Goal: Information Seeking & Learning: Learn about a topic

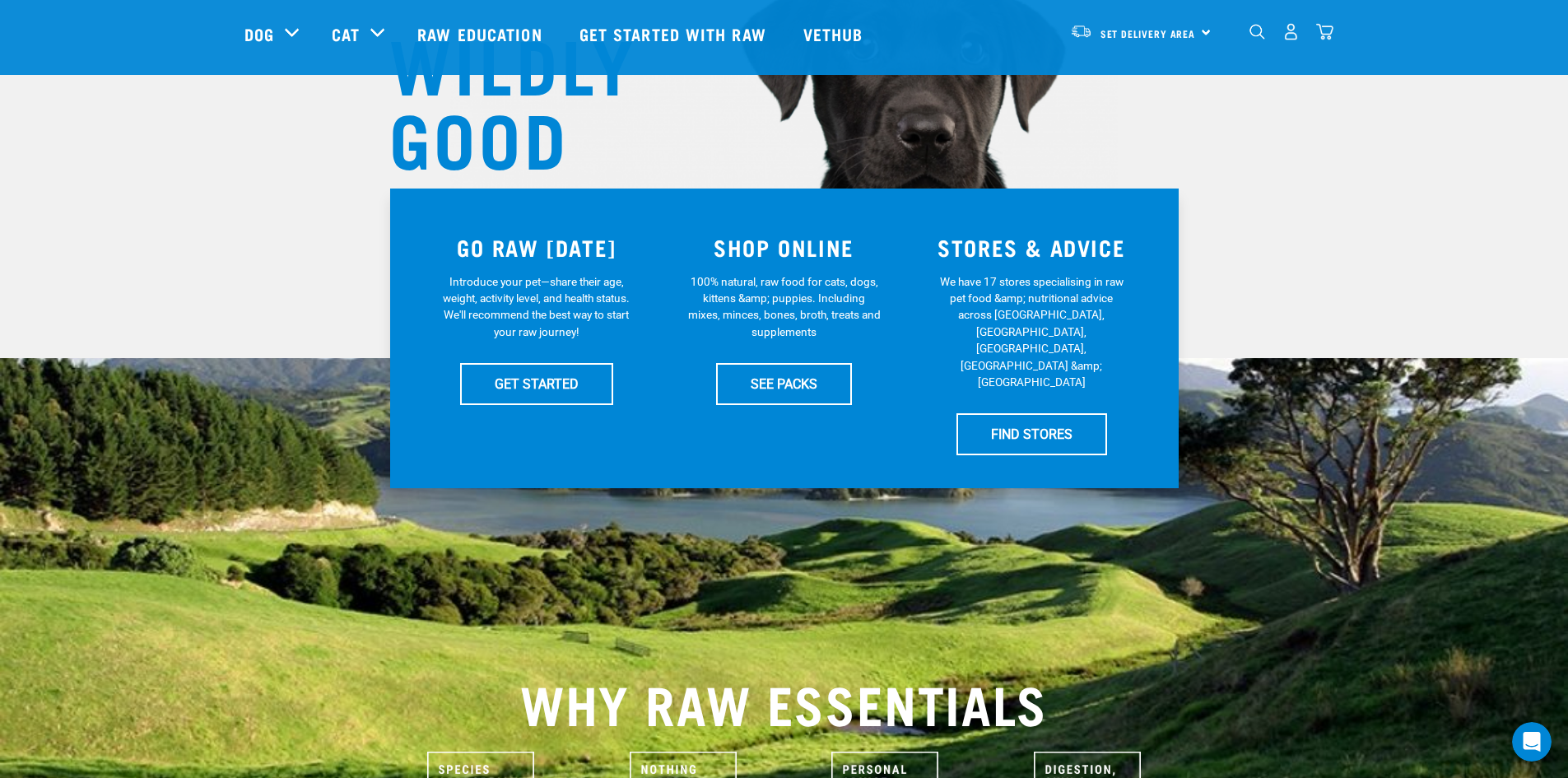
scroll to position [165, 0]
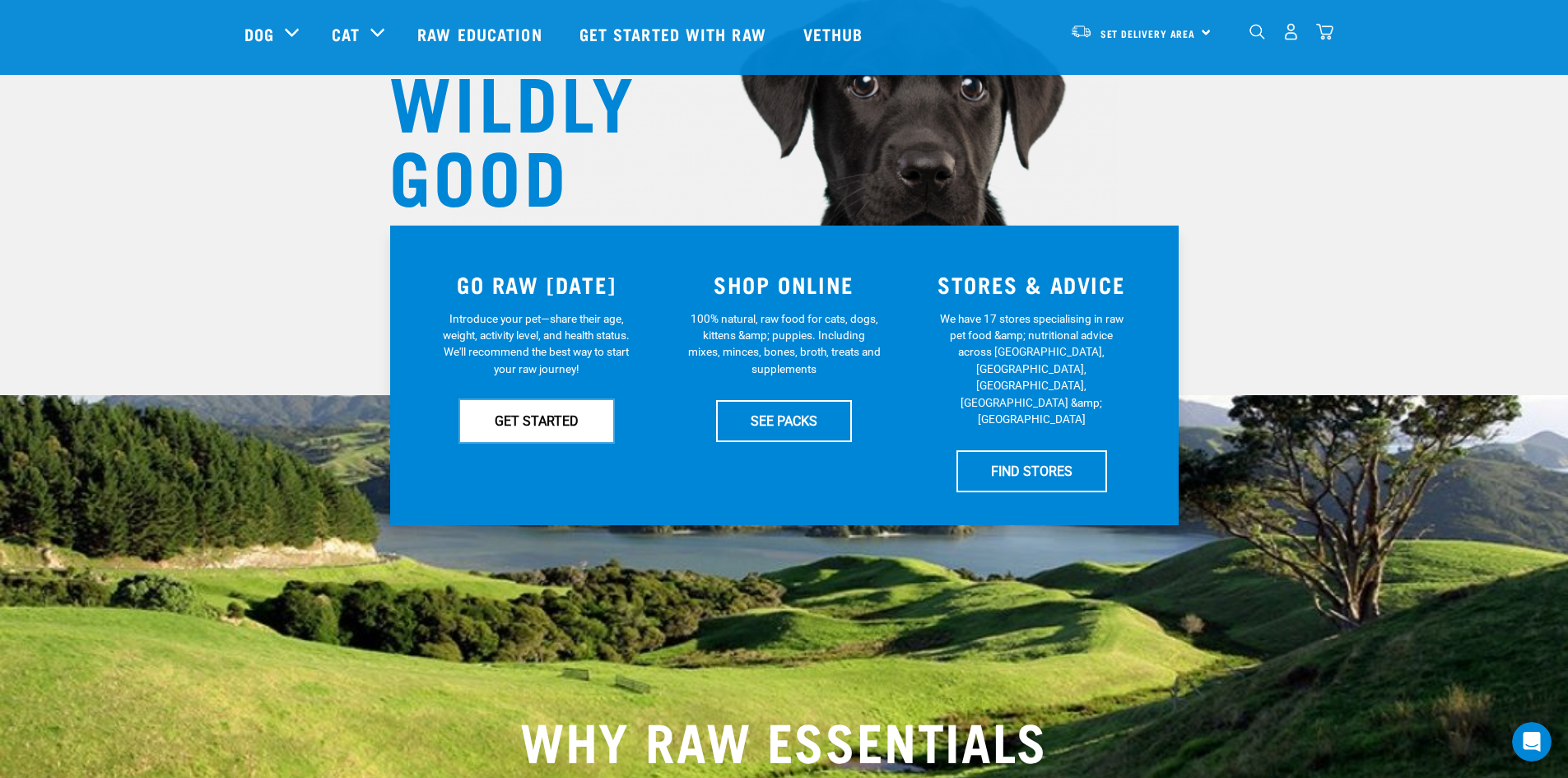
click at [577, 426] on link "GET STARTED" at bounding box center [537, 420] width 153 height 41
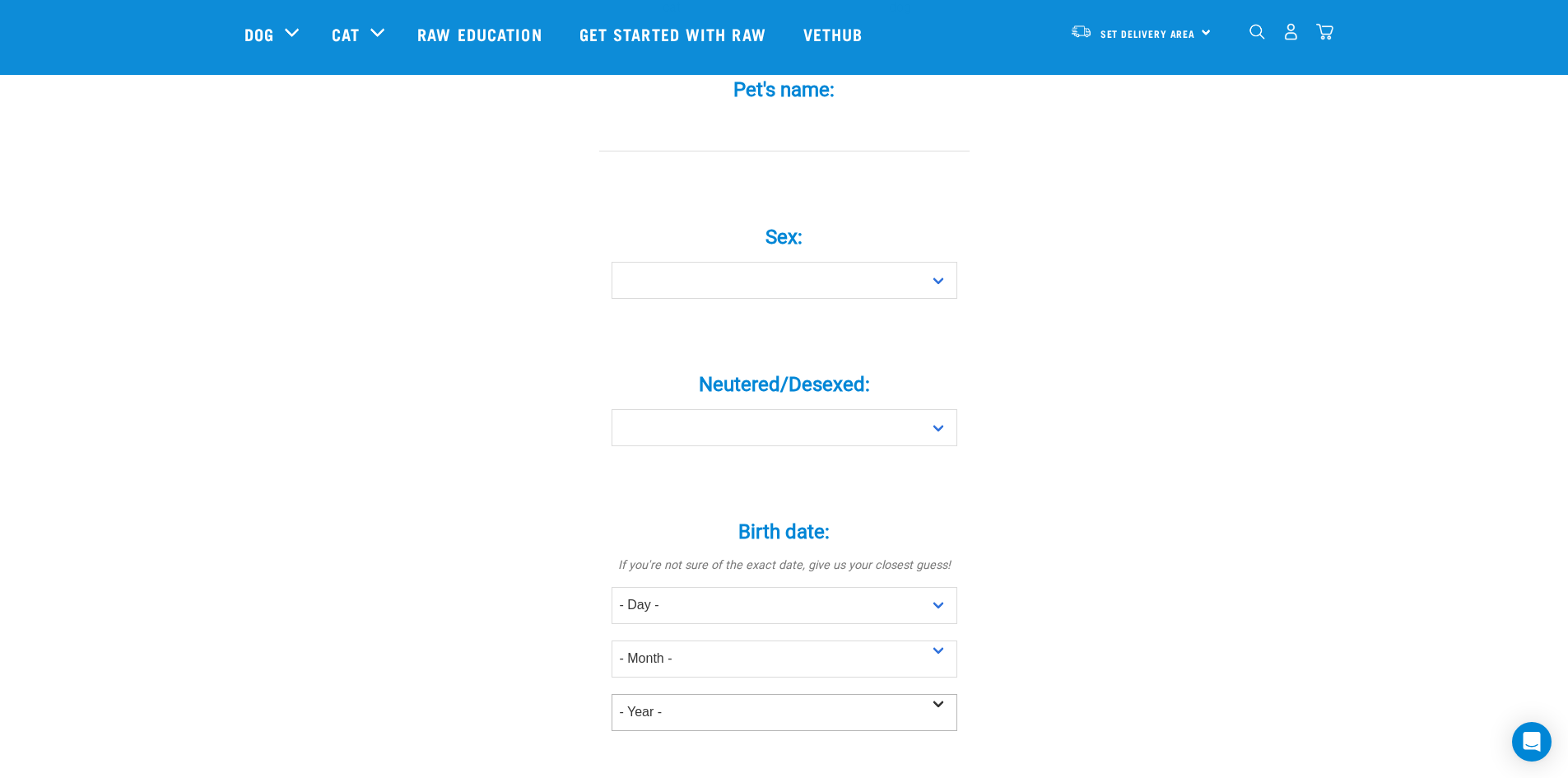
scroll to position [247, 0]
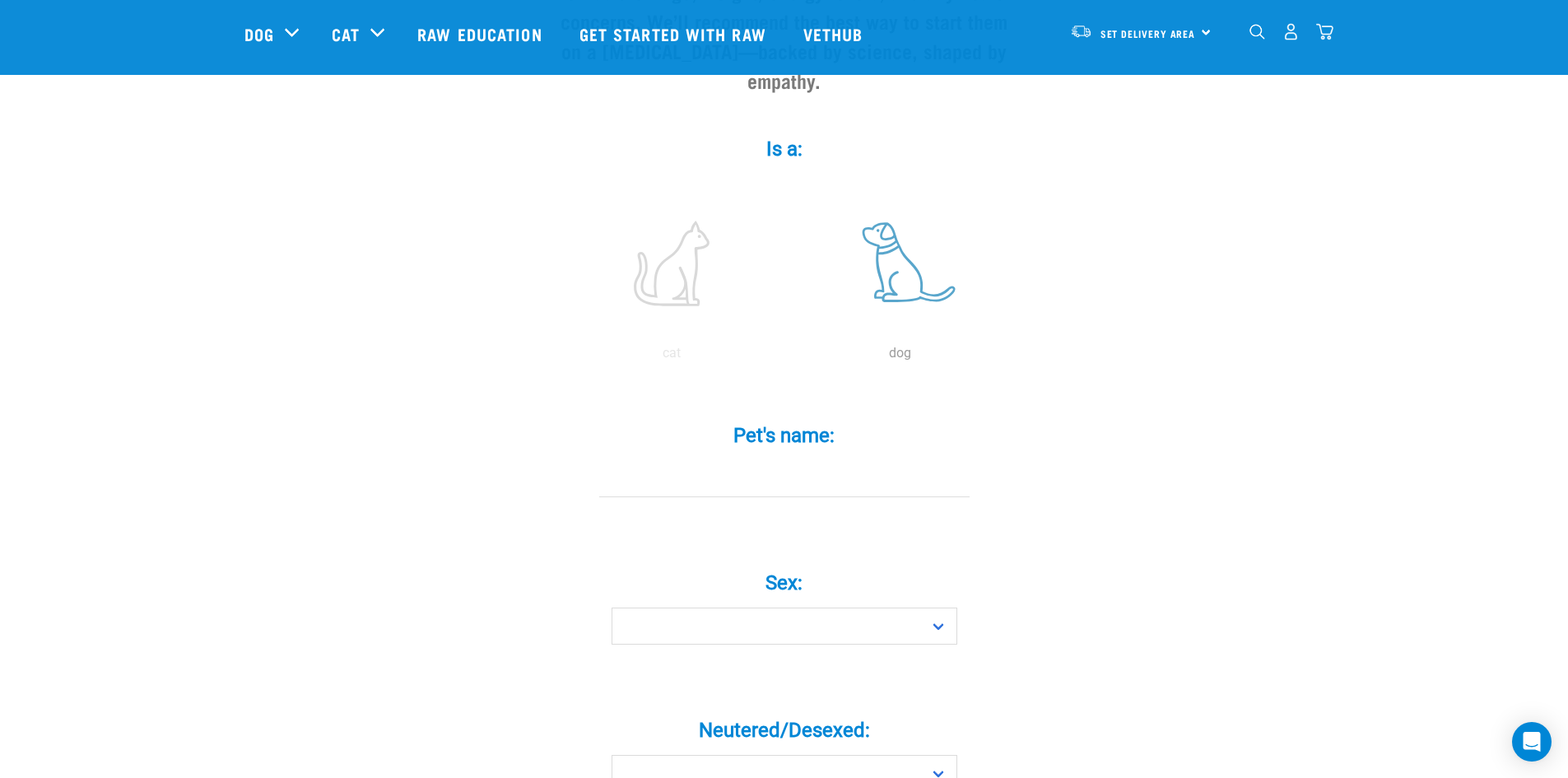
click at [878, 297] on label at bounding box center [900, 263] width 222 height 140
click at [787, 357] on input "radio" at bounding box center [787, 357] width 0 height 0
click at [869, 568] on label "Sex: *" at bounding box center [785, 582] width 494 height 29
click at [869, 607] on select "Boy Girl" at bounding box center [784, 626] width 345 height 37
click at [868, 607] on select "Boy Girl" at bounding box center [784, 626] width 345 height 37
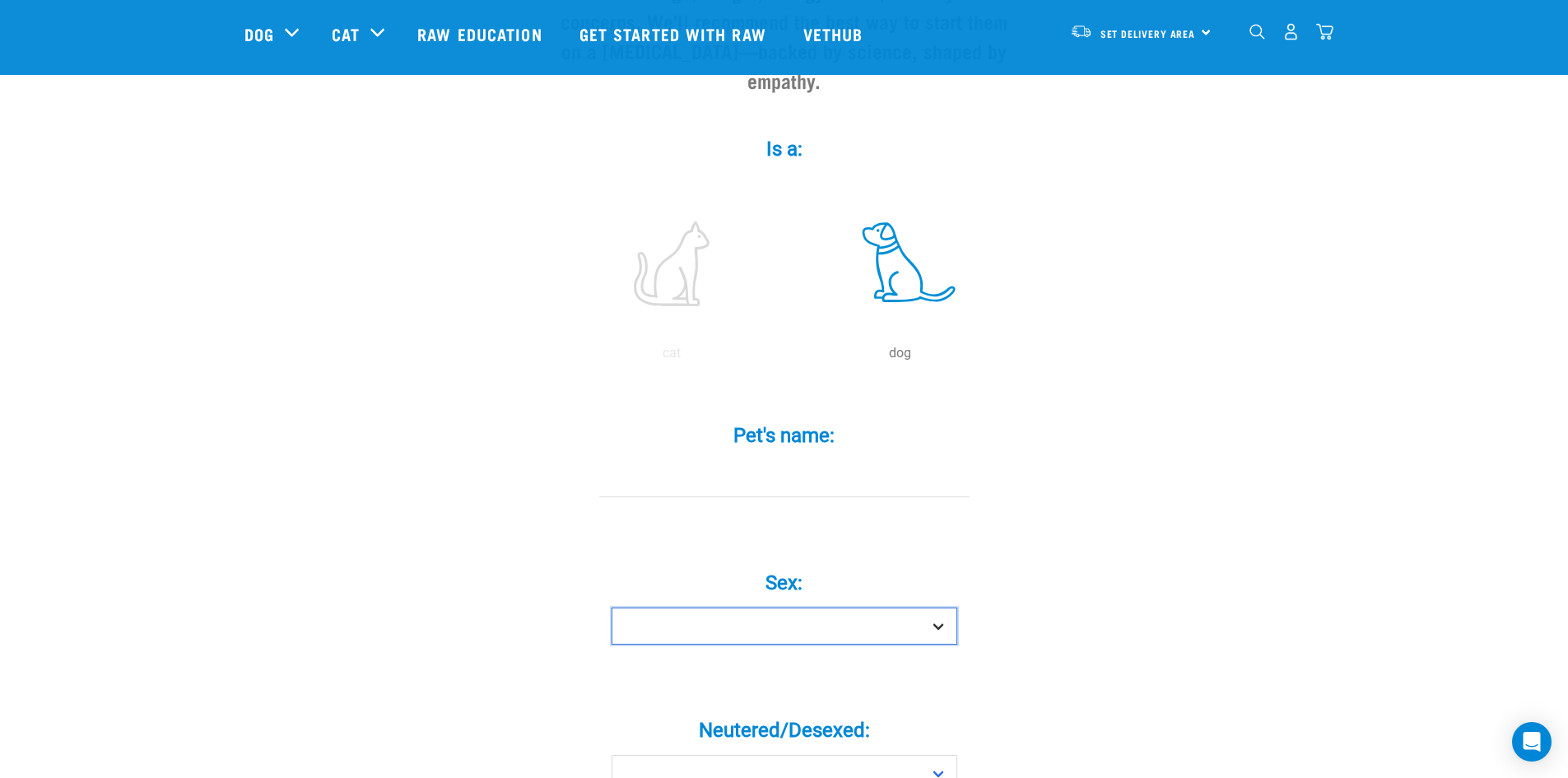
select select "boy"
click at [612, 607] on select "Boy Girl" at bounding box center [784, 626] width 345 height 37
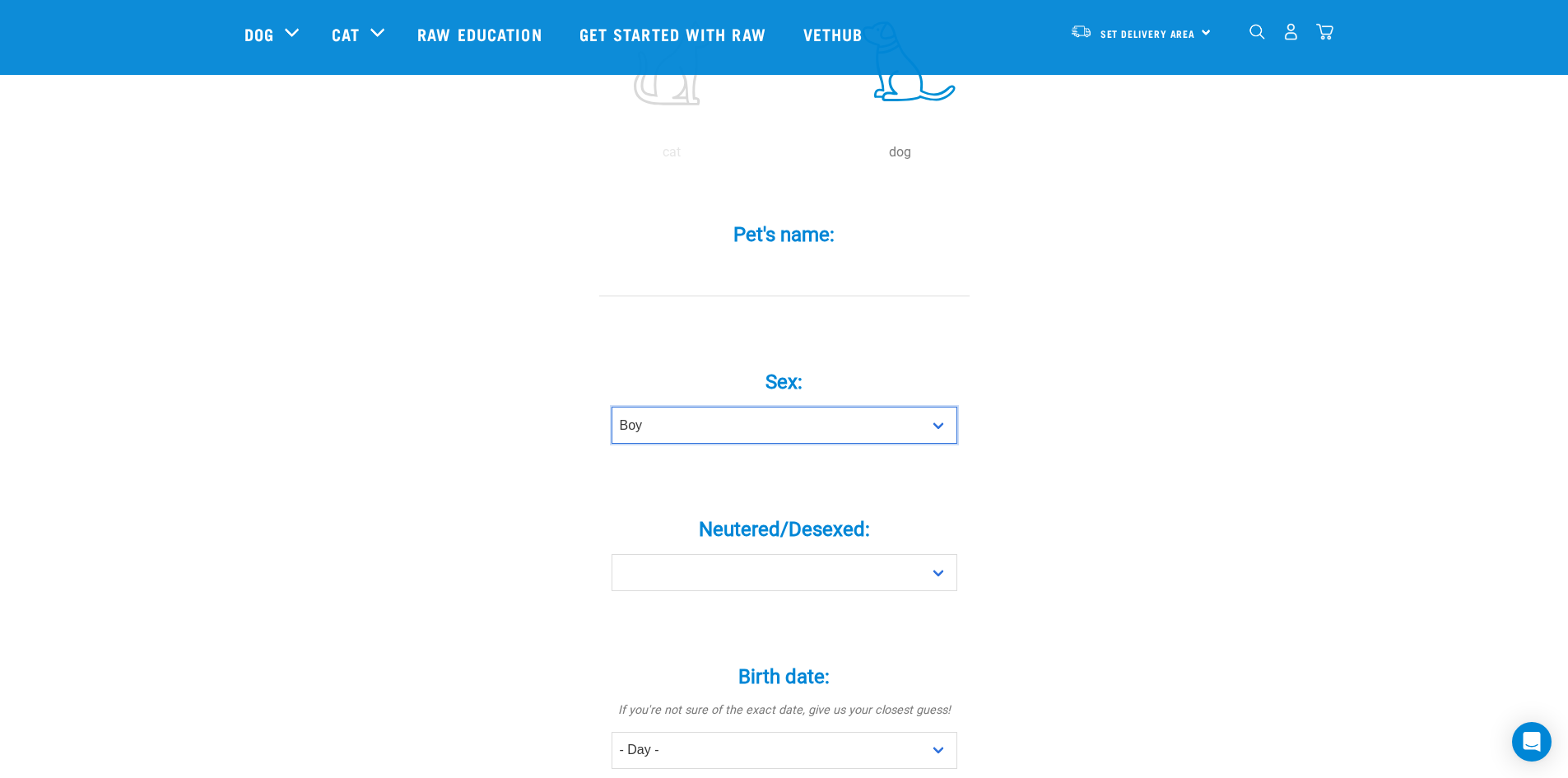
scroll to position [494, 0]
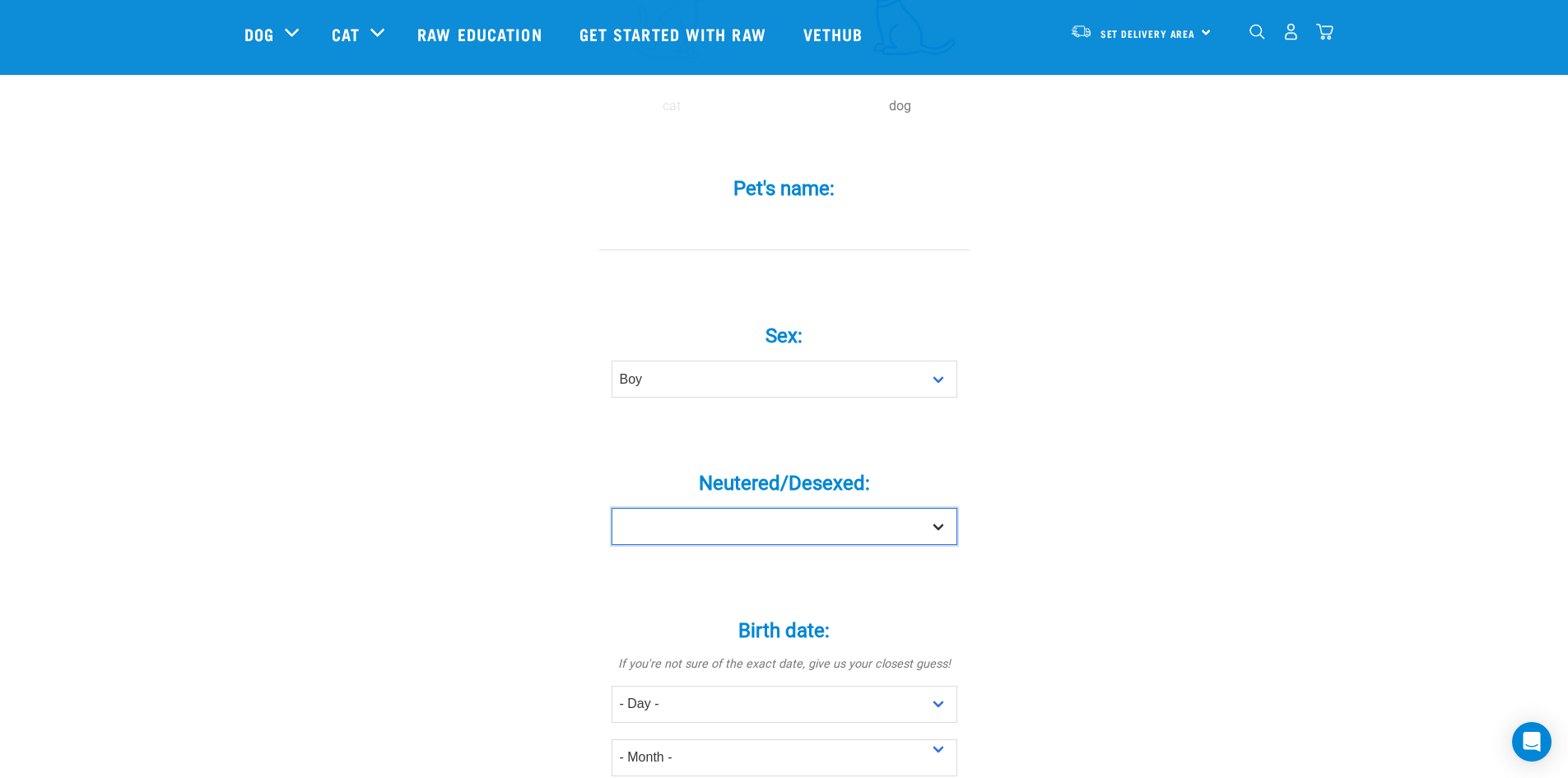
click at [876, 507] on select "Yes No" at bounding box center [784, 526] width 345 height 37
select select "yes"
click at [612, 507] on select "Yes No" at bounding box center [784, 526] width 345 height 37
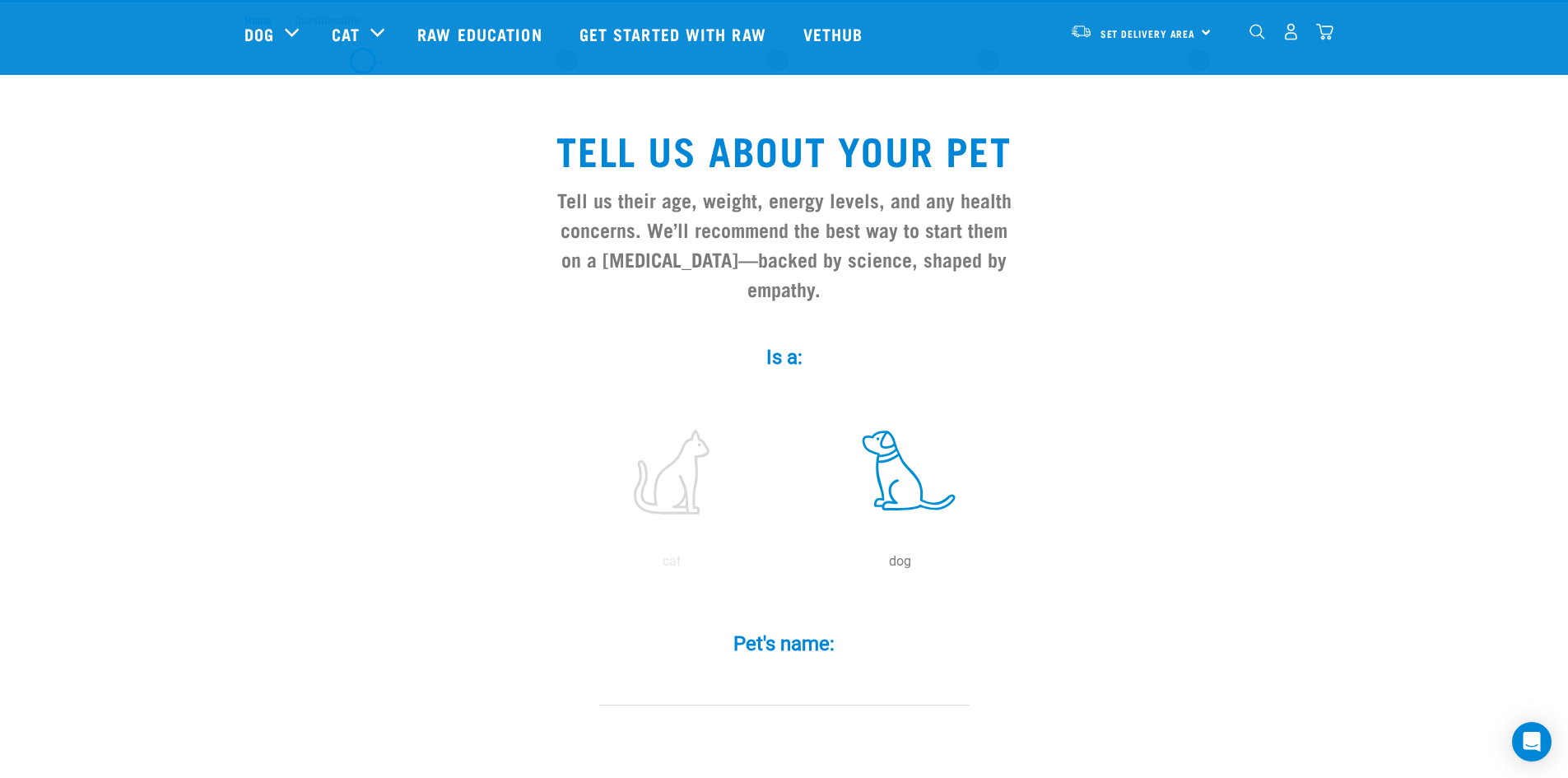
scroll to position [0, 0]
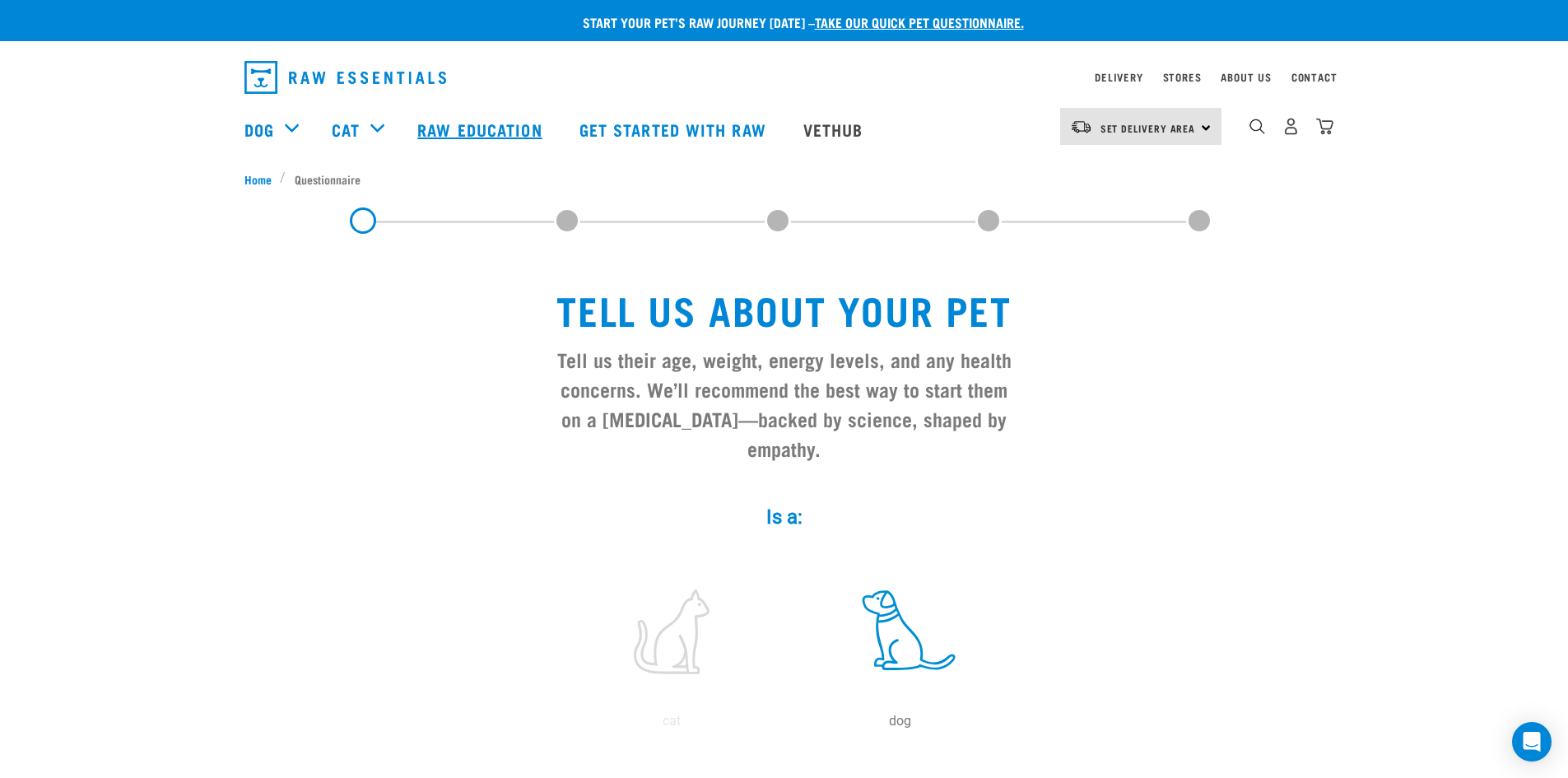
click at [504, 126] on link "Raw Education" at bounding box center [481, 129] width 161 height 66
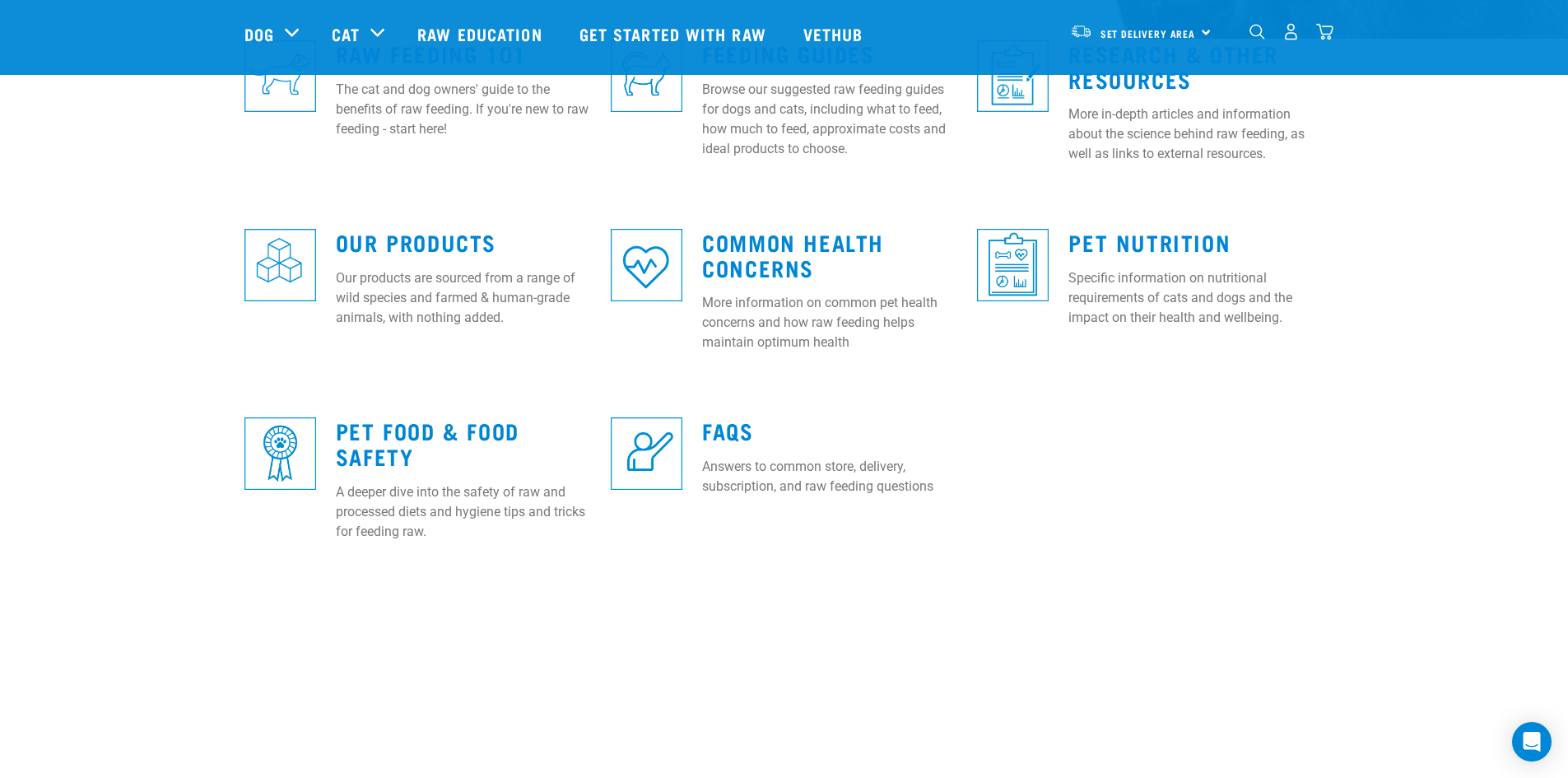
scroll to position [494, 0]
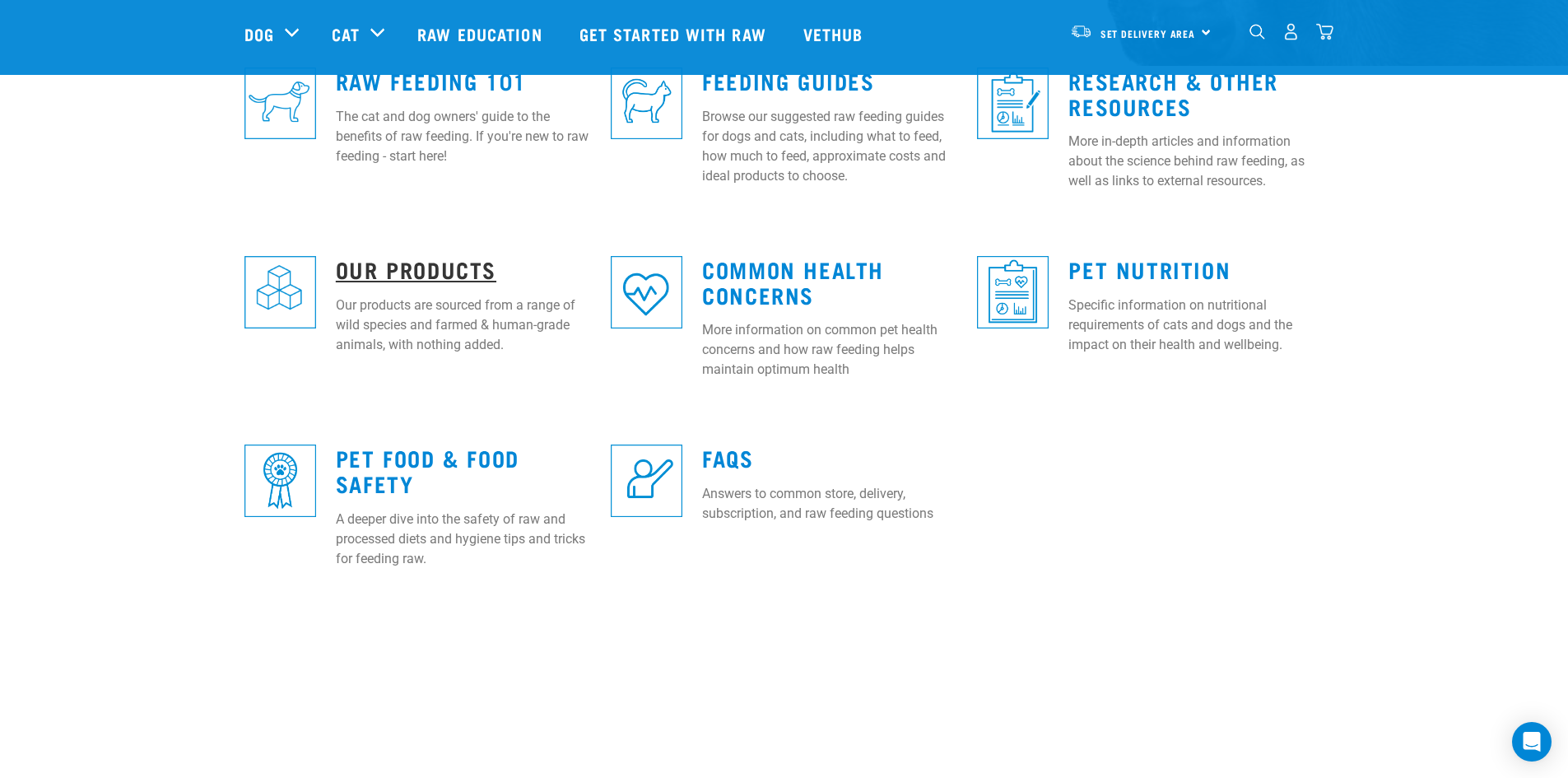
click at [456, 265] on link "Our Products" at bounding box center [416, 268] width 160 height 13
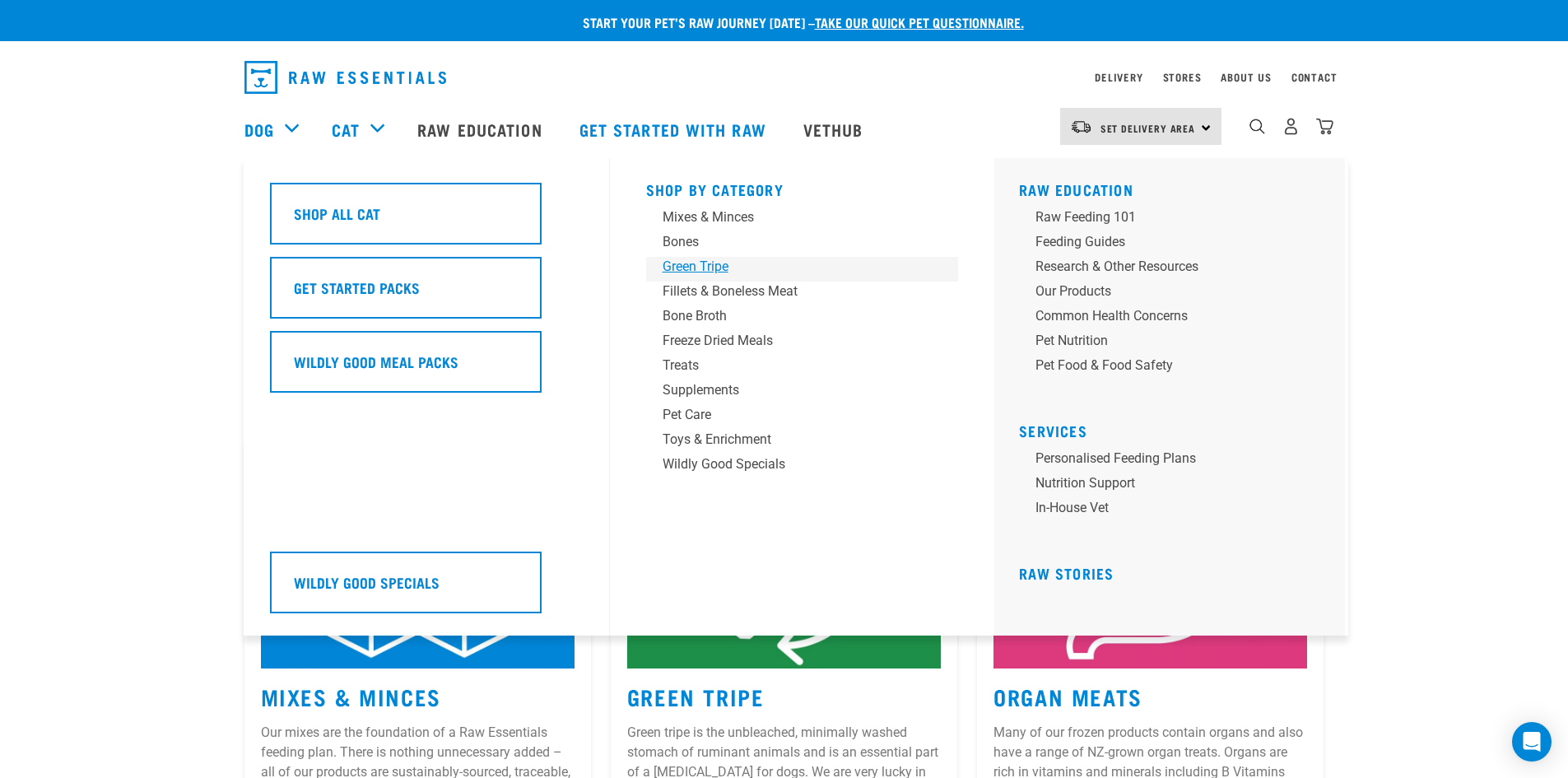
click at [688, 267] on div "Green Tripe" at bounding box center [792, 267] width 257 height 20
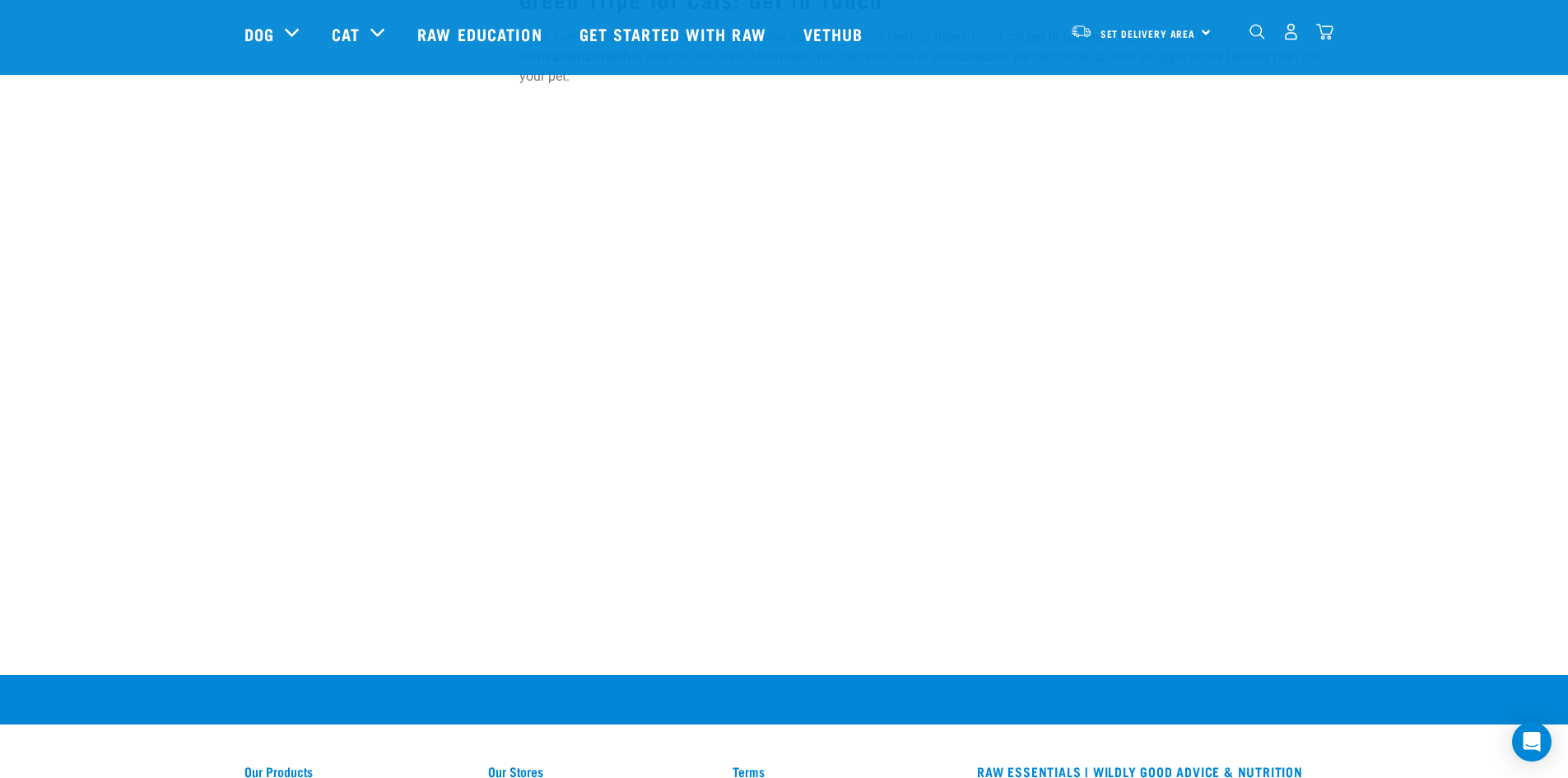
scroll to position [842, 0]
